Goal: Task Accomplishment & Management: Manage account settings

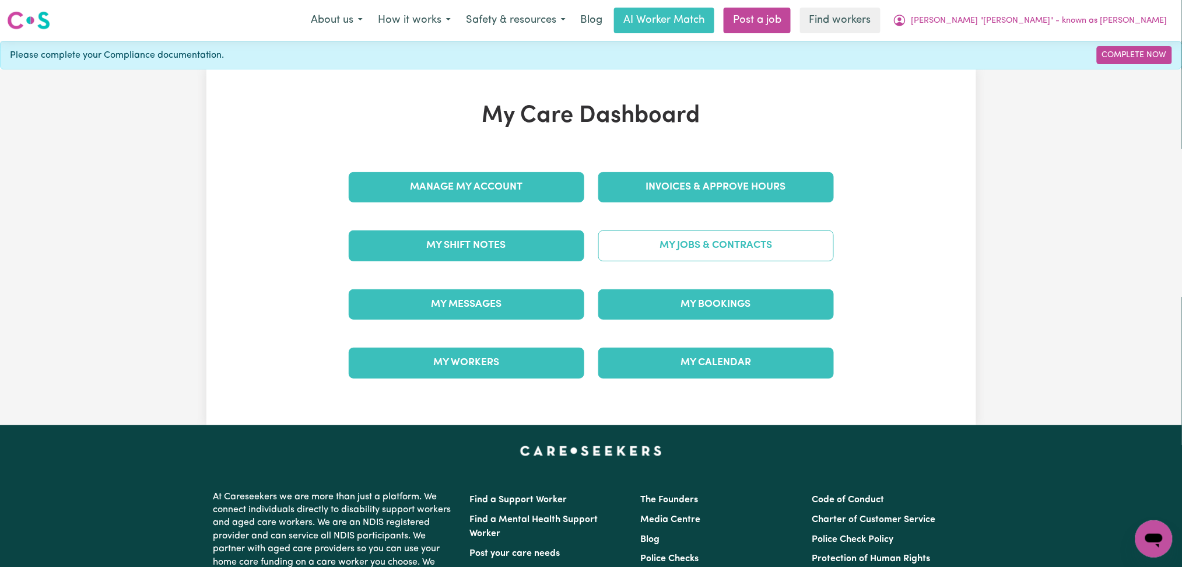
click at [717, 247] on link "My Jobs & Contracts" at bounding box center [716, 245] width 236 height 30
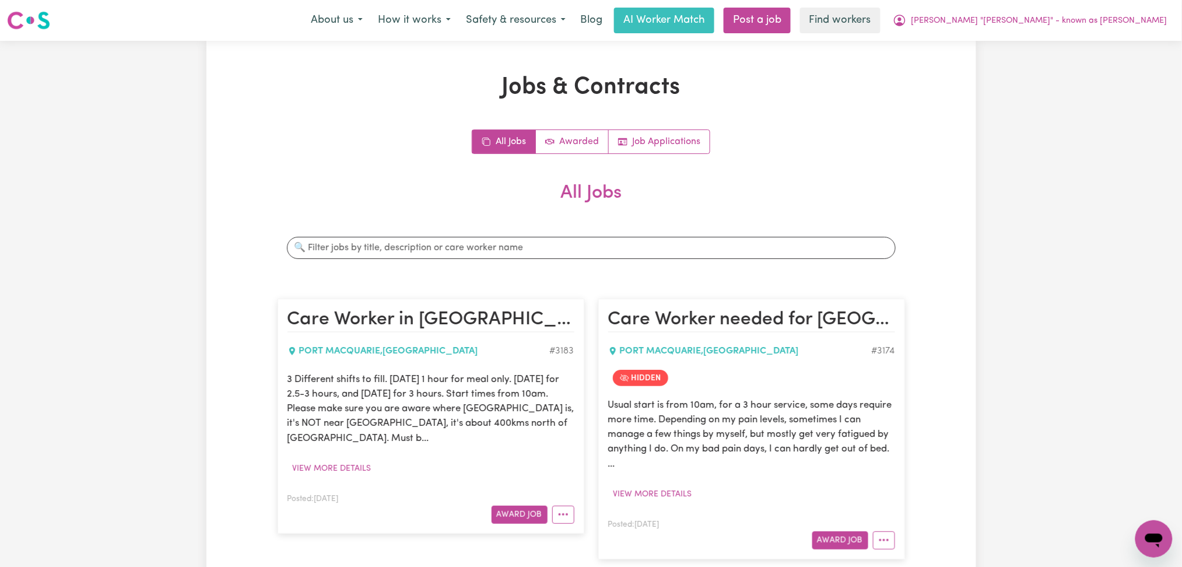
scroll to position [78, 0]
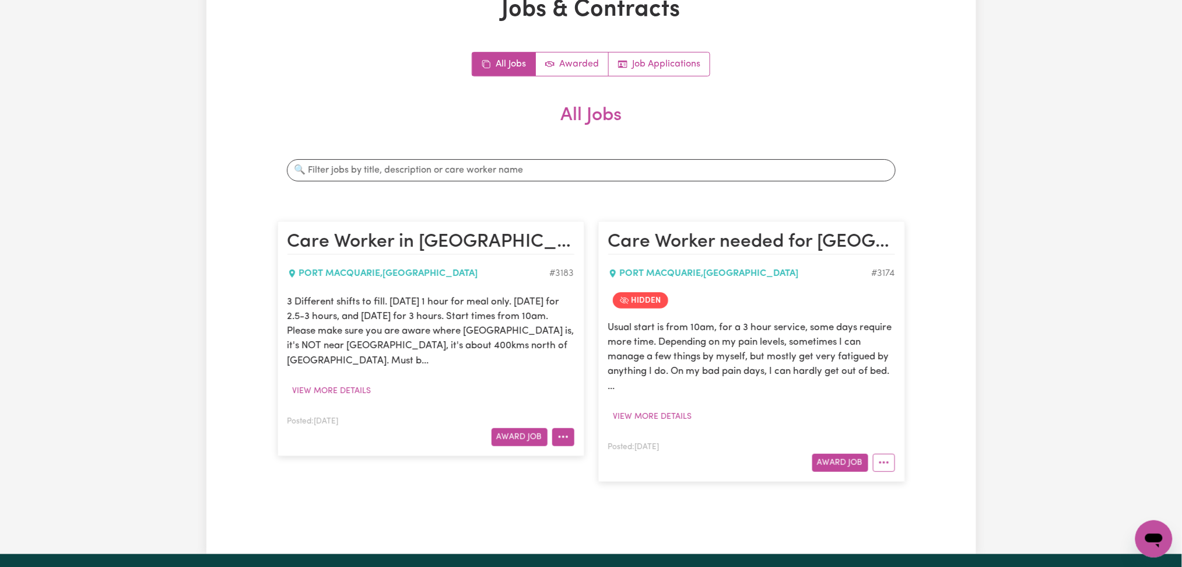
click at [567, 431] on icon "More options" at bounding box center [563, 437] width 12 height 12
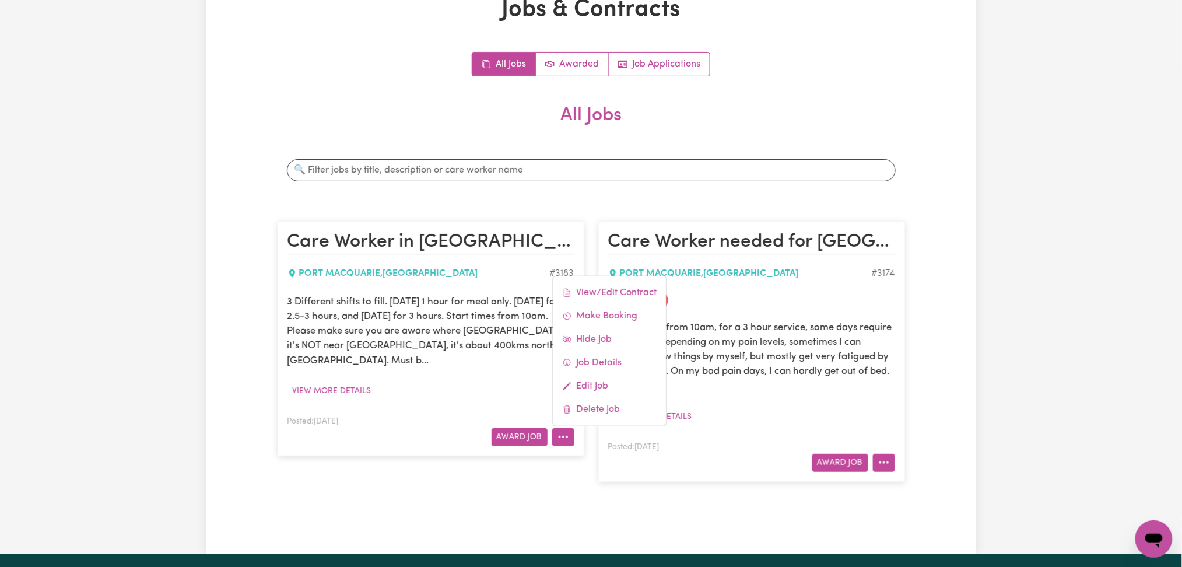
click at [891, 461] on button "More options" at bounding box center [884, 463] width 22 height 18
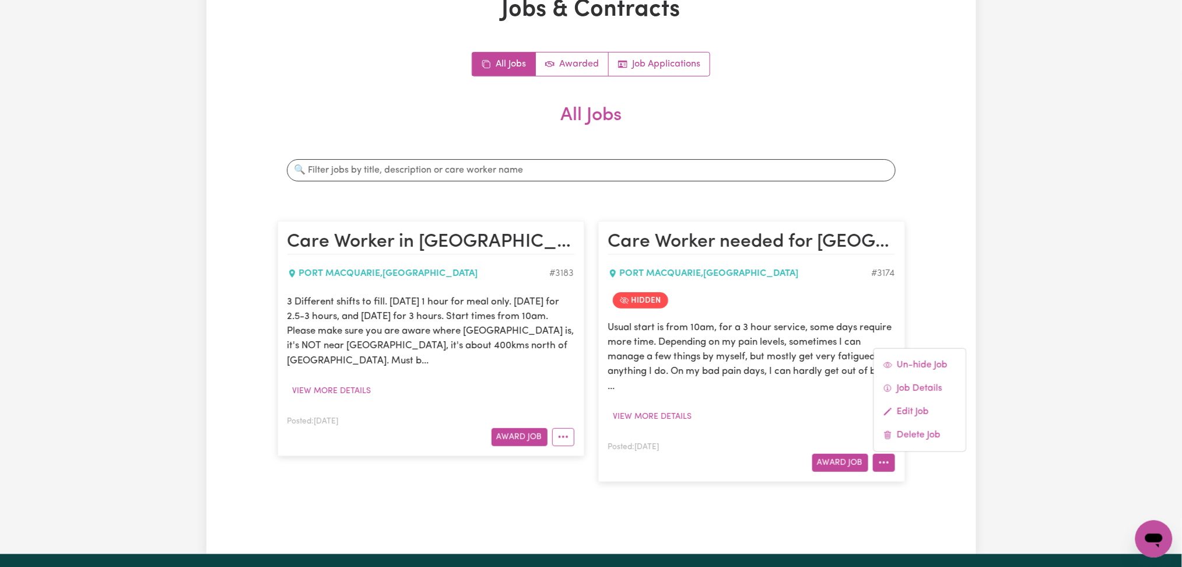
click at [1096, 148] on div "Jobs & Contracts All Jobs Awarded Job Applications All Jobs Search jobs Care Wo…" at bounding box center [591, 258] width 1182 height 591
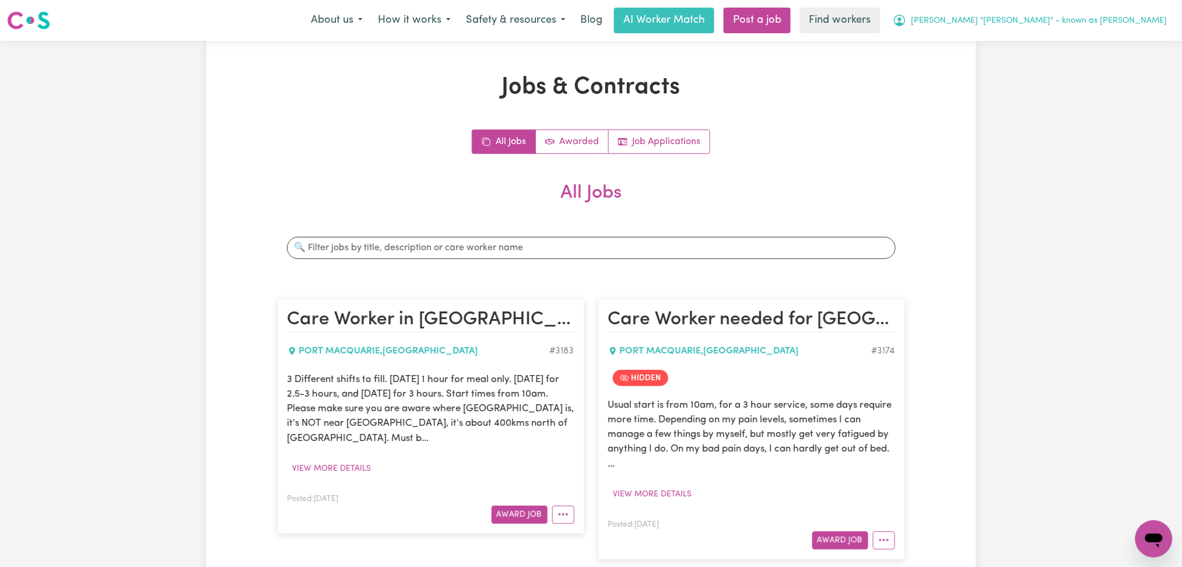
click at [1095, 15] on span "[PERSON_NAME] "[PERSON_NAME]" - known as [PERSON_NAME]" at bounding box center [1039, 21] width 256 height 13
click at [1119, 77] on link "Logout" at bounding box center [1128, 67] width 92 height 22
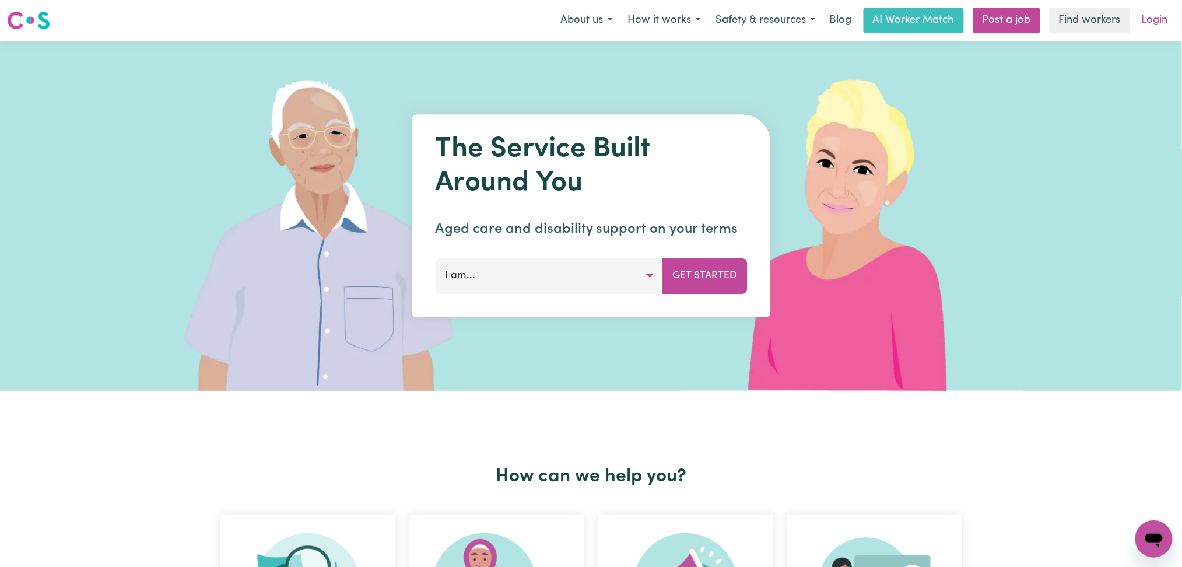
click at [1157, 17] on link "Login" at bounding box center [1155, 21] width 40 height 26
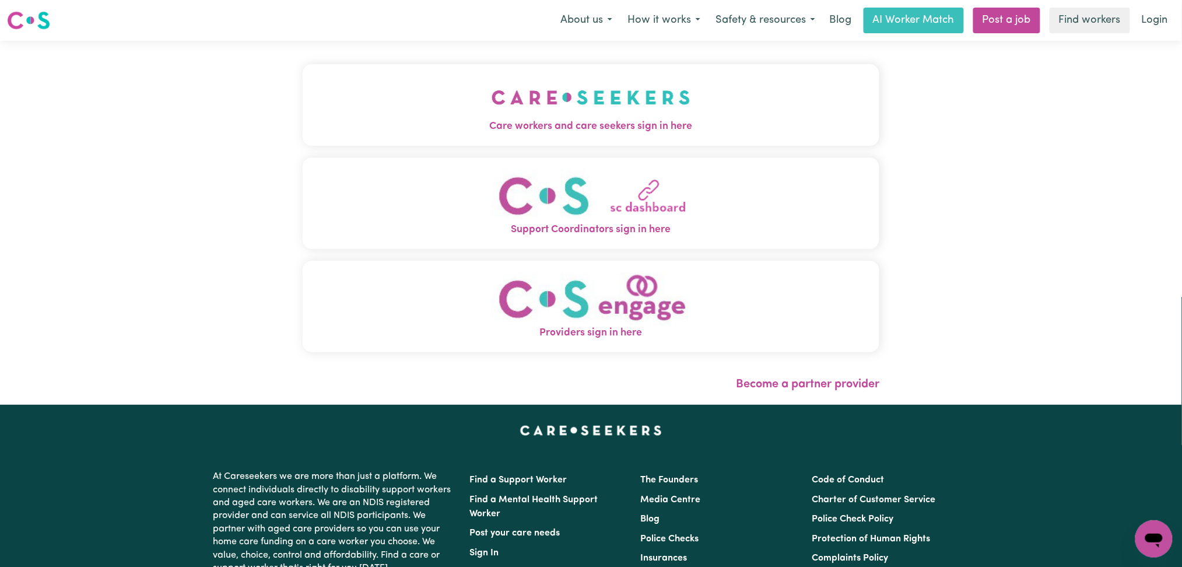
click at [470, 134] on button "Care workers and care seekers sign in here" at bounding box center [591, 105] width 577 height 82
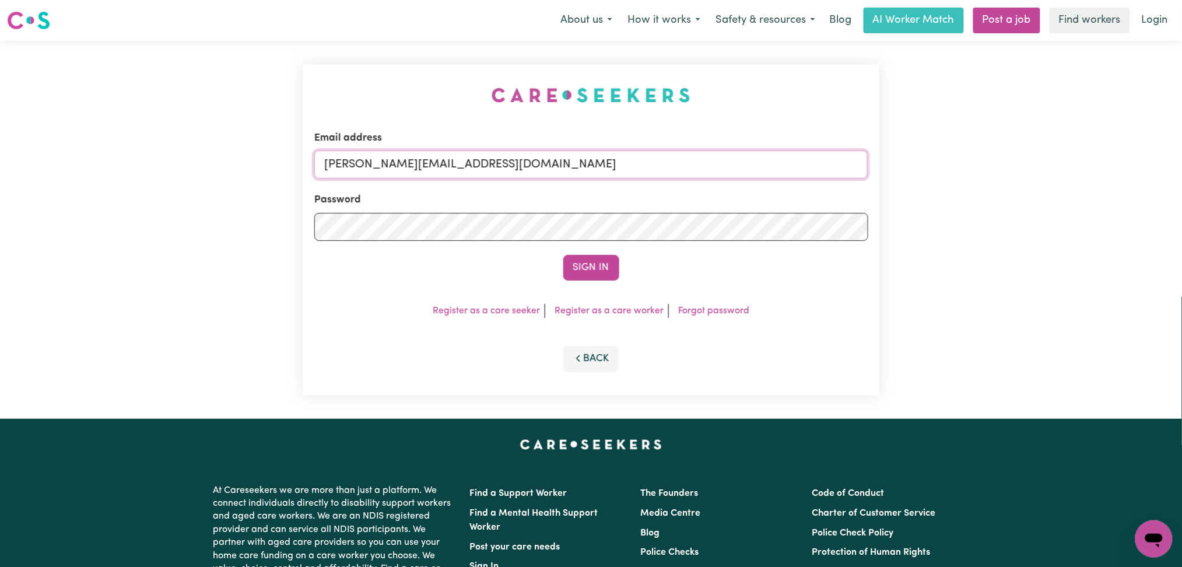
click at [437, 171] on input "[PERSON_NAME][EMAIL_ADDRESS][DOMAIN_NAME]" at bounding box center [591, 164] width 554 height 28
drag, startPoint x: 386, startPoint y: 161, endPoint x: 754, endPoint y: 163, distance: 368.5
click at [754, 163] on input "[EMAIL_ADDRESS][DOMAIN_NAME]" at bounding box center [591, 164] width 554 height 28
type input "[EMAIL_ADDRESS][DOMAIN_NAME]"
click at [599, 265] on button "Sign In" at bounding box center [591, 268] width 56 height 26
